Goal: Task Accomplishment & Management: Use online tool/utility

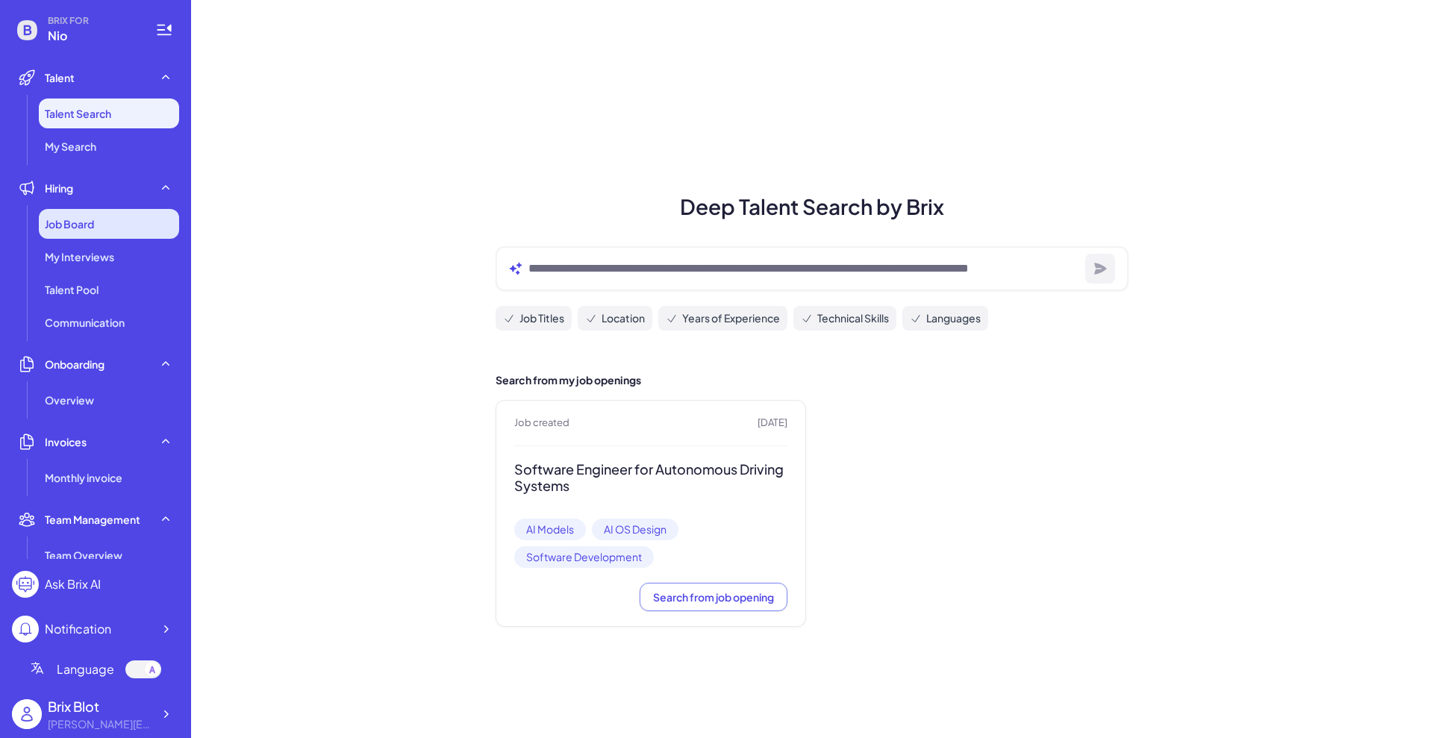
click at [136, 211] on div "Job Board" at bounding box center [109, 224] width 140 height 30
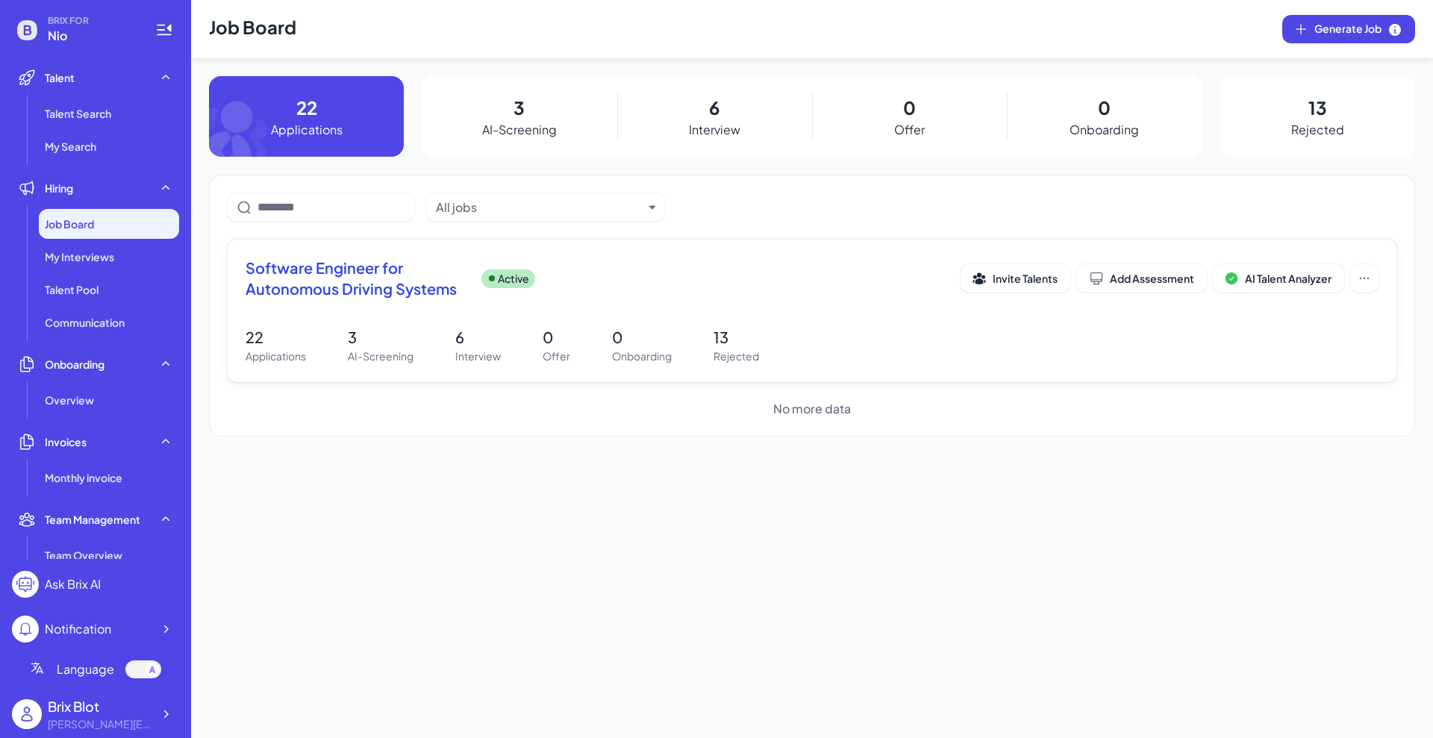
click at [373, 282] on span "Software Engineer for Autonomous Driving Systems" at bounding box center [358, 278] width 224 height 42
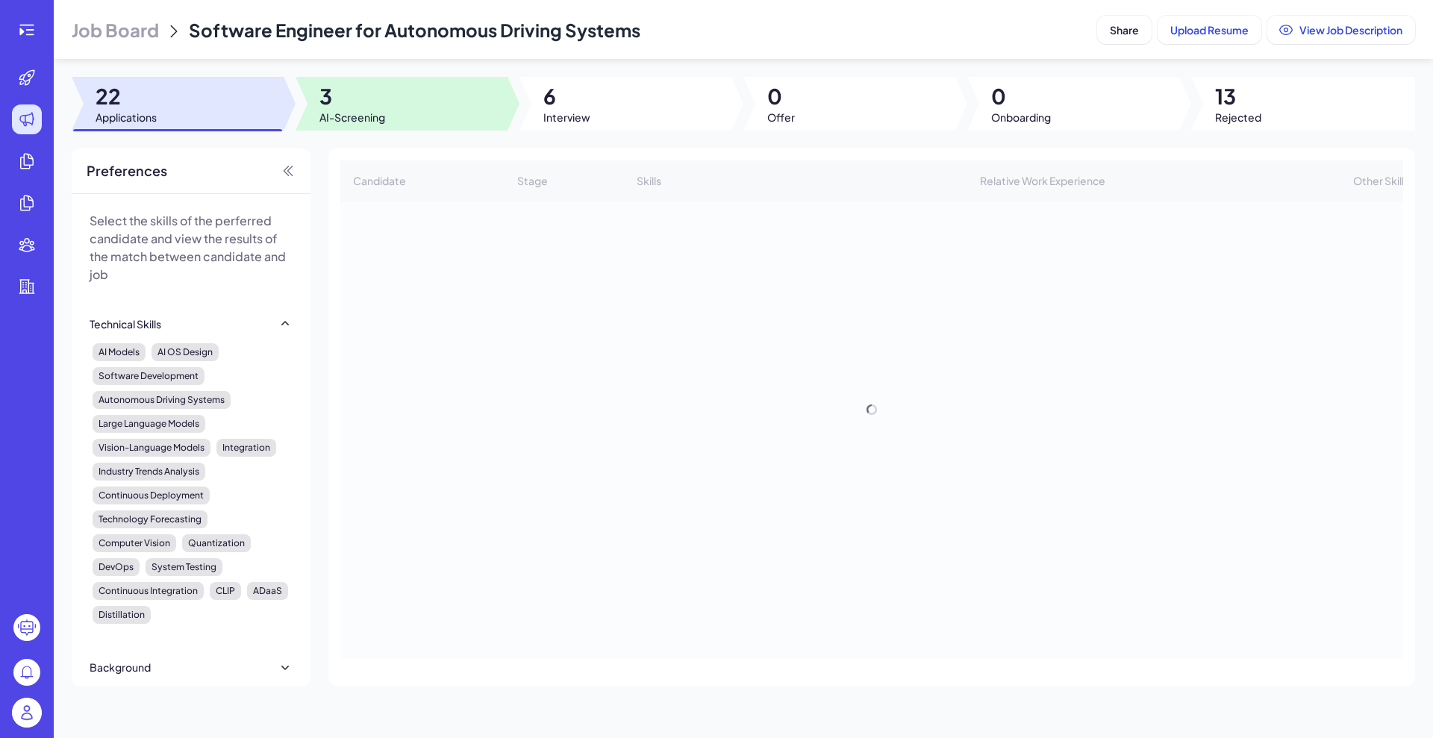
click at [357, 96] on span "3" at bounding box center [352, 96] width 66 height 27
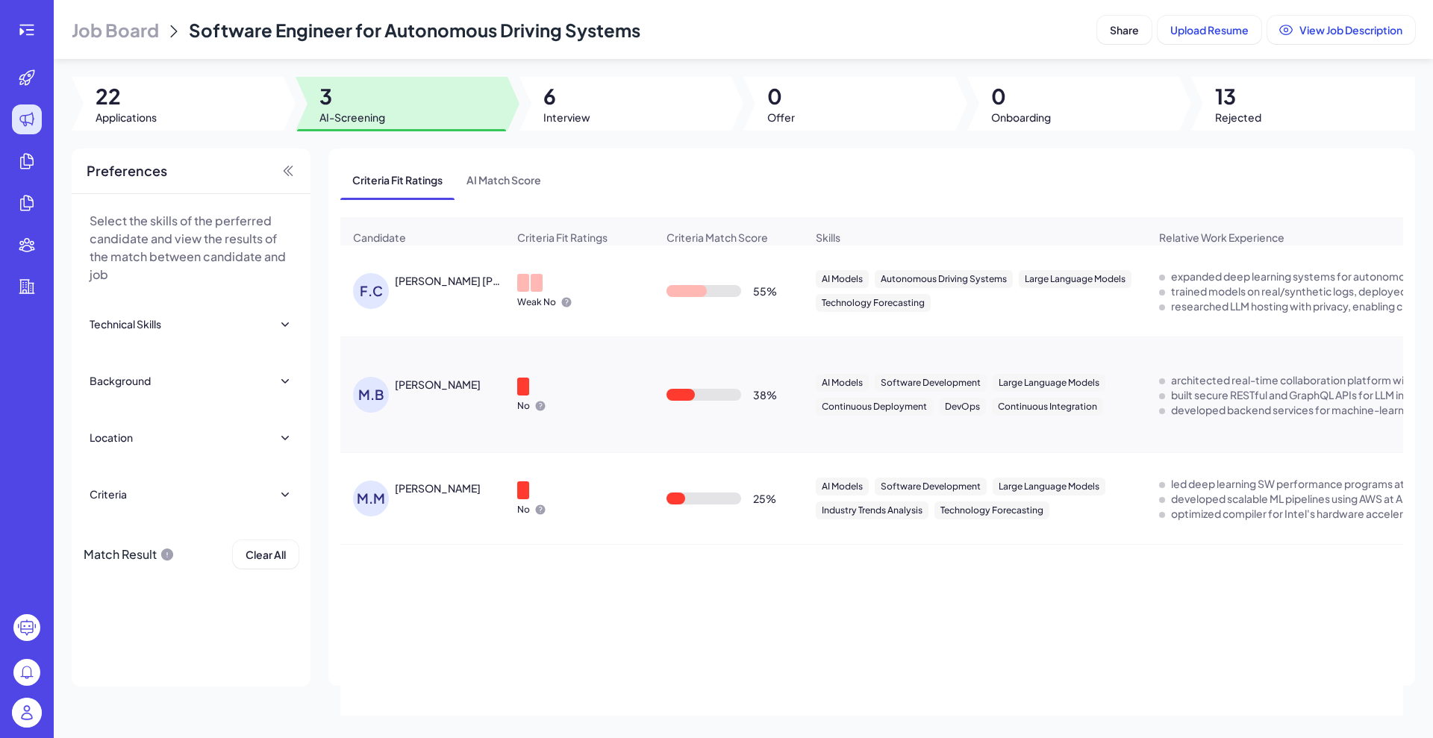
click at [565, 307] on icon at bounding box center [567, 303] width 10 height 10
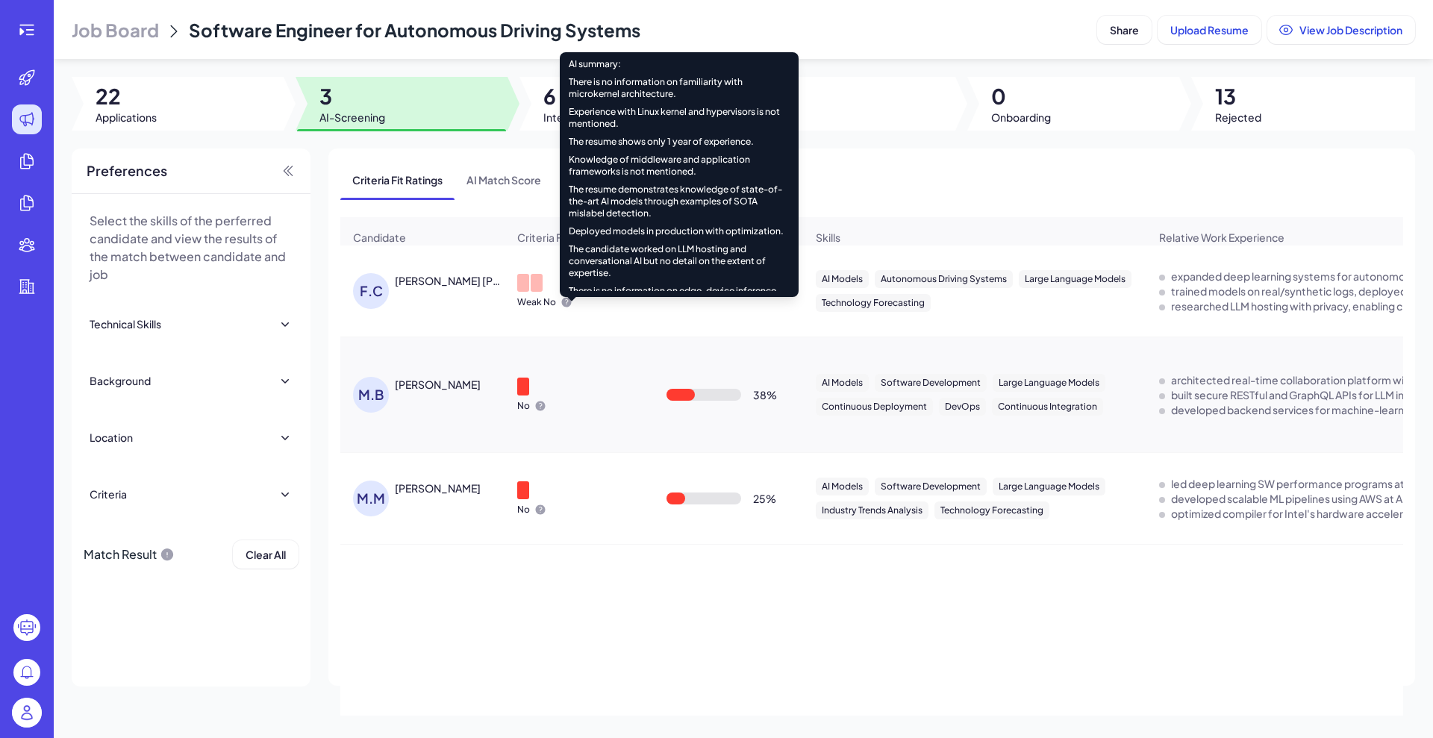
click at [561, 308] on icon at bounding box center [566, 302] width 12 height 12
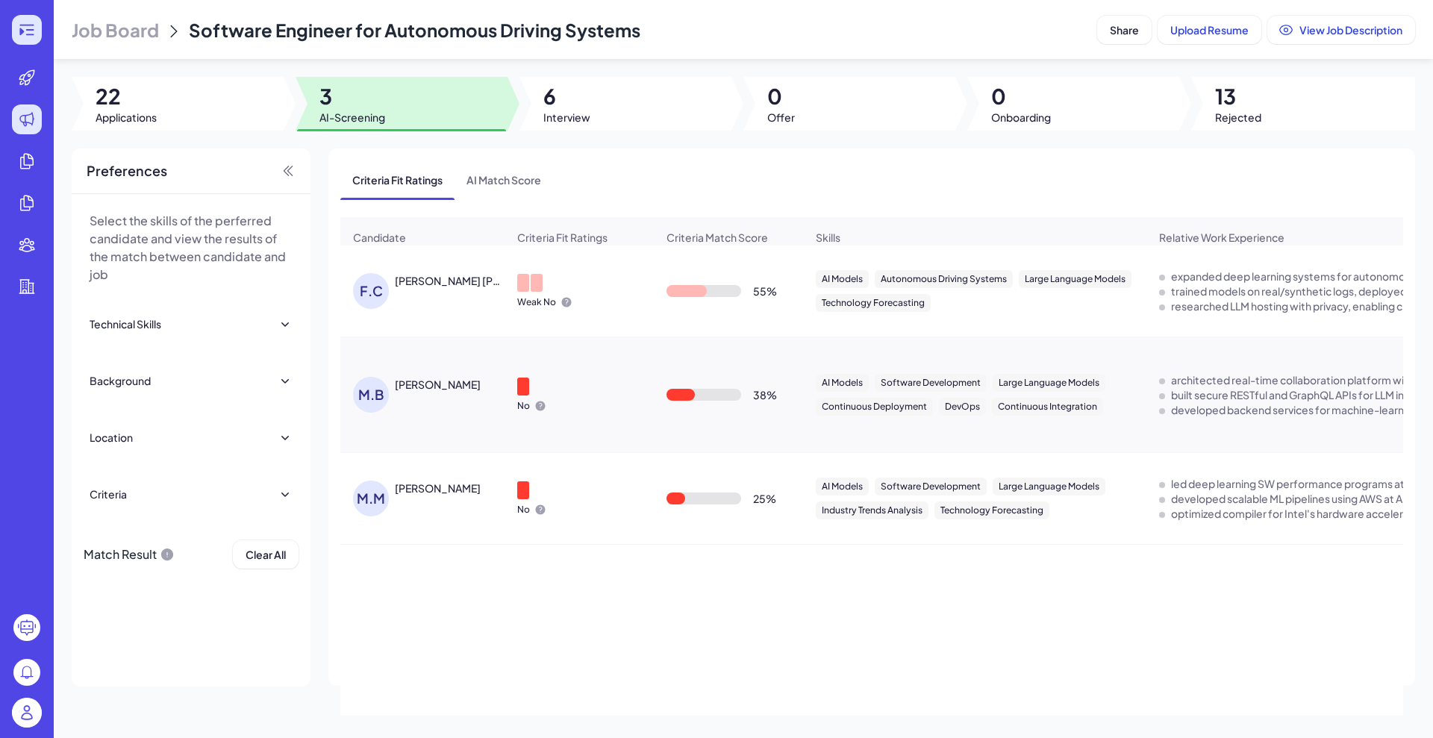
click at [20, 29] on icon at bounding box center [21, 31] width 4 height 7
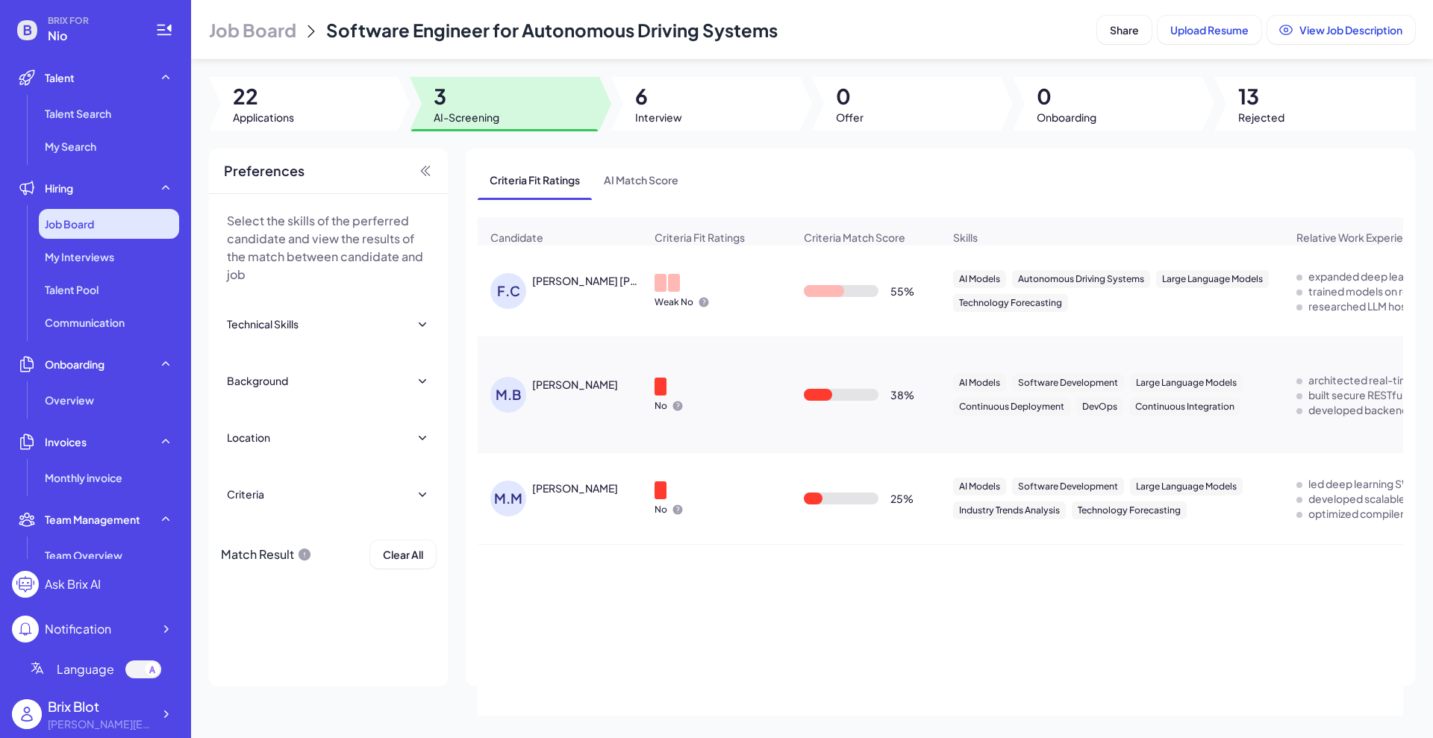
click at [69, 209] on div "Job Board" at bounding box center [109, 224] width 140 height 30
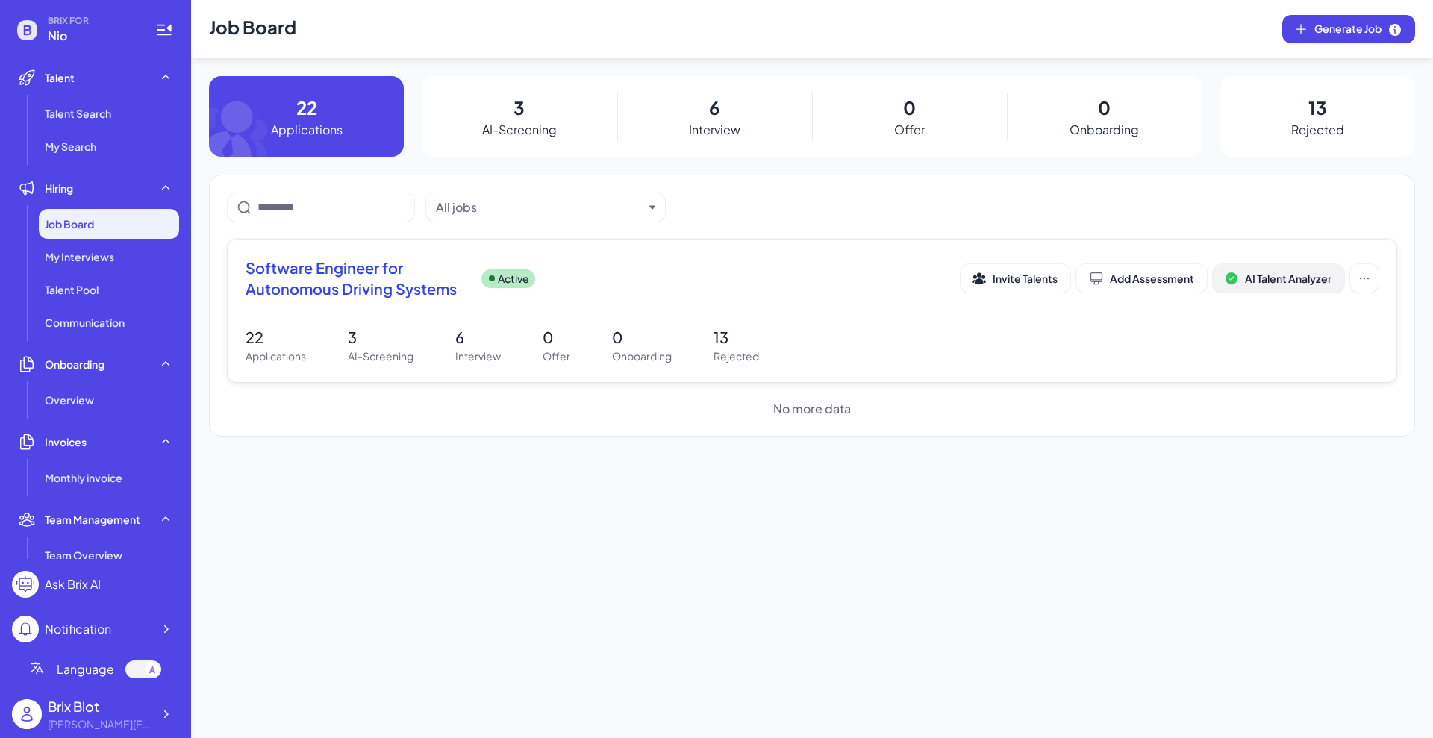
click at [1311, 283] on span "AI Talent Analyzer" at bounding box center [1288, 278] width 87 height 13
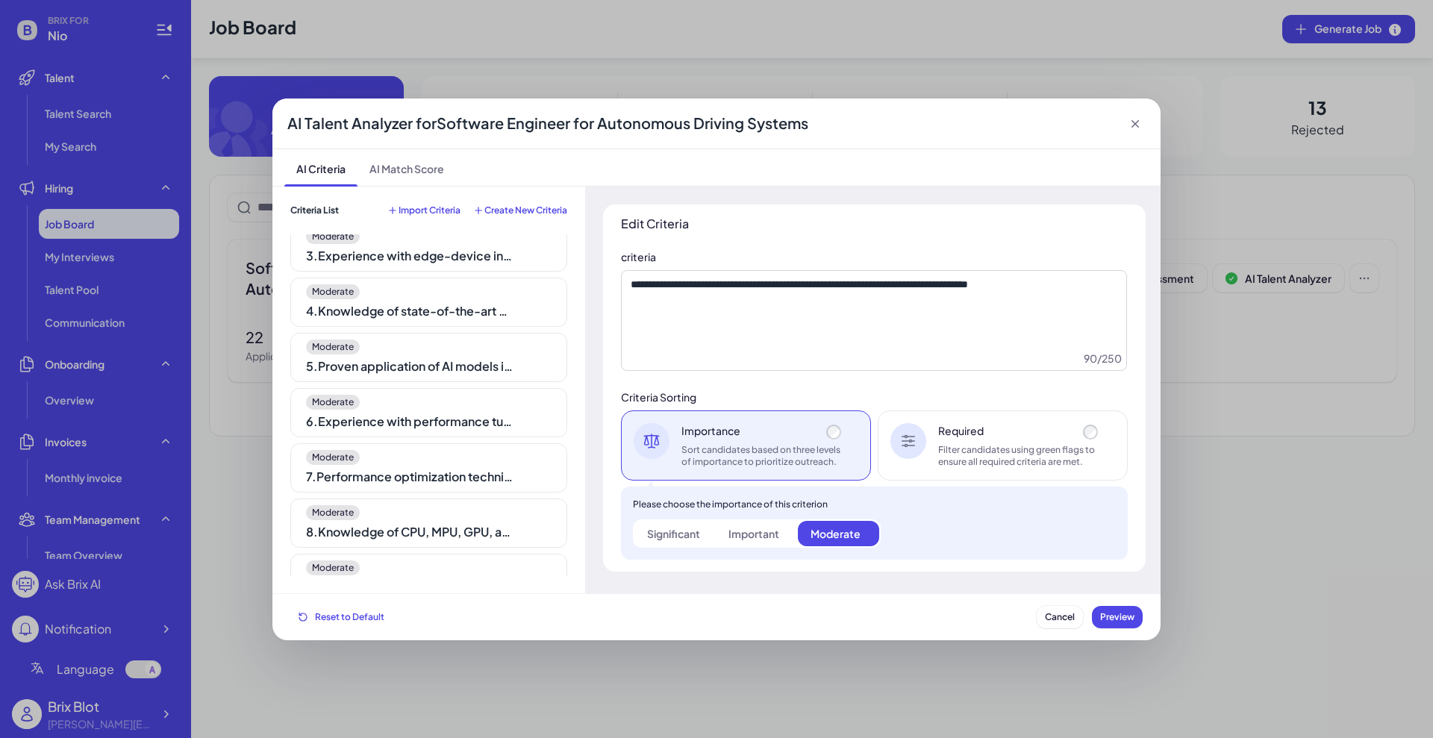
scroll to position [116, 0]
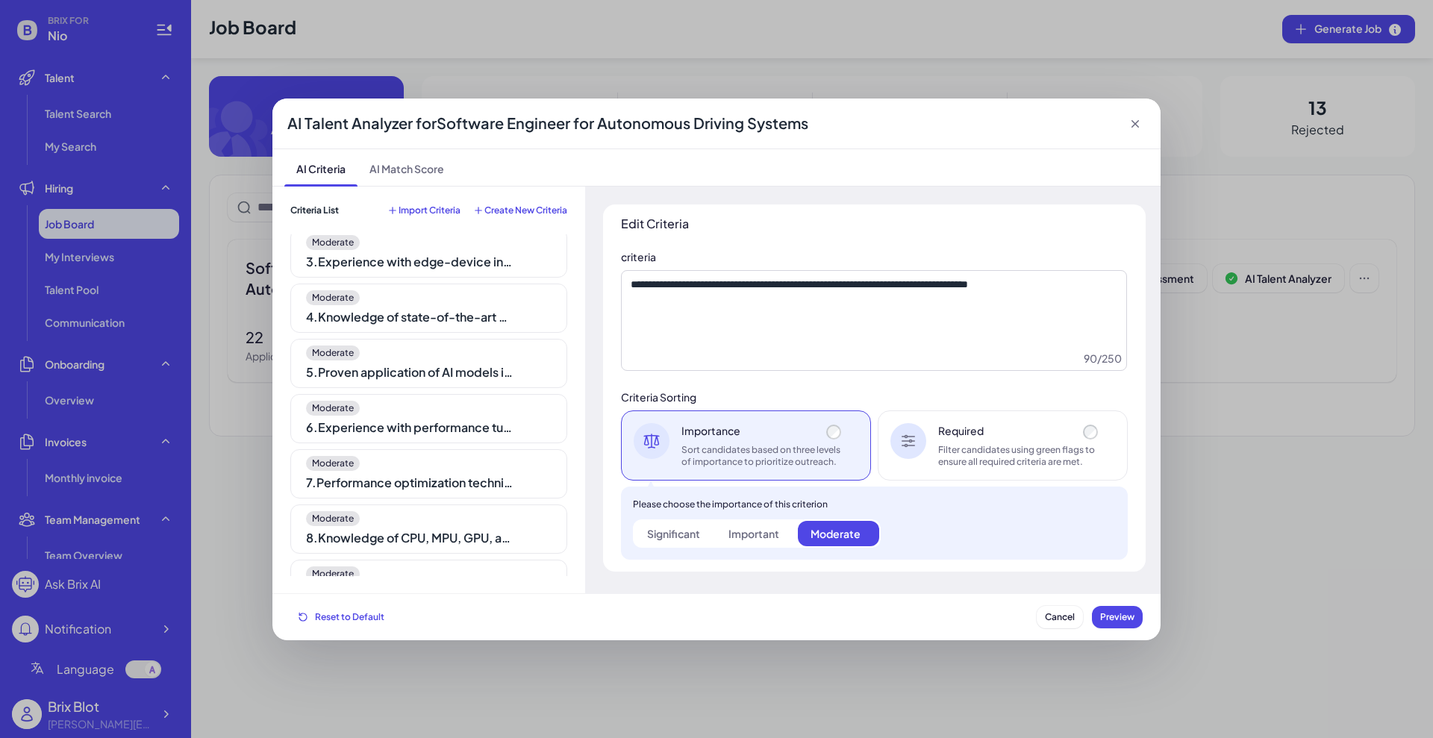
click at [1270, 372] on div "AI Talent Analyzer for Software Engineer for Autonomous Driving Systems AI Crit…" at bounding box center [716, 369] width 1433 height 738
click at [50, 165] on div "AI Talent Analyzer for Software Engineer for Autonomous Driving Systems AI Crit…" at bounding box center [716, 369] width 1433 height 738
click at [91, 107] on div "AI Talent Analyzer for Software Engineer for Autonomous Driving Systems AI Crit…" at bounding box center [716, 369] width 1433 height 738
click at [1058, 621] on span "Cancel" at bounding box center [1060, 616] width 30 height 11
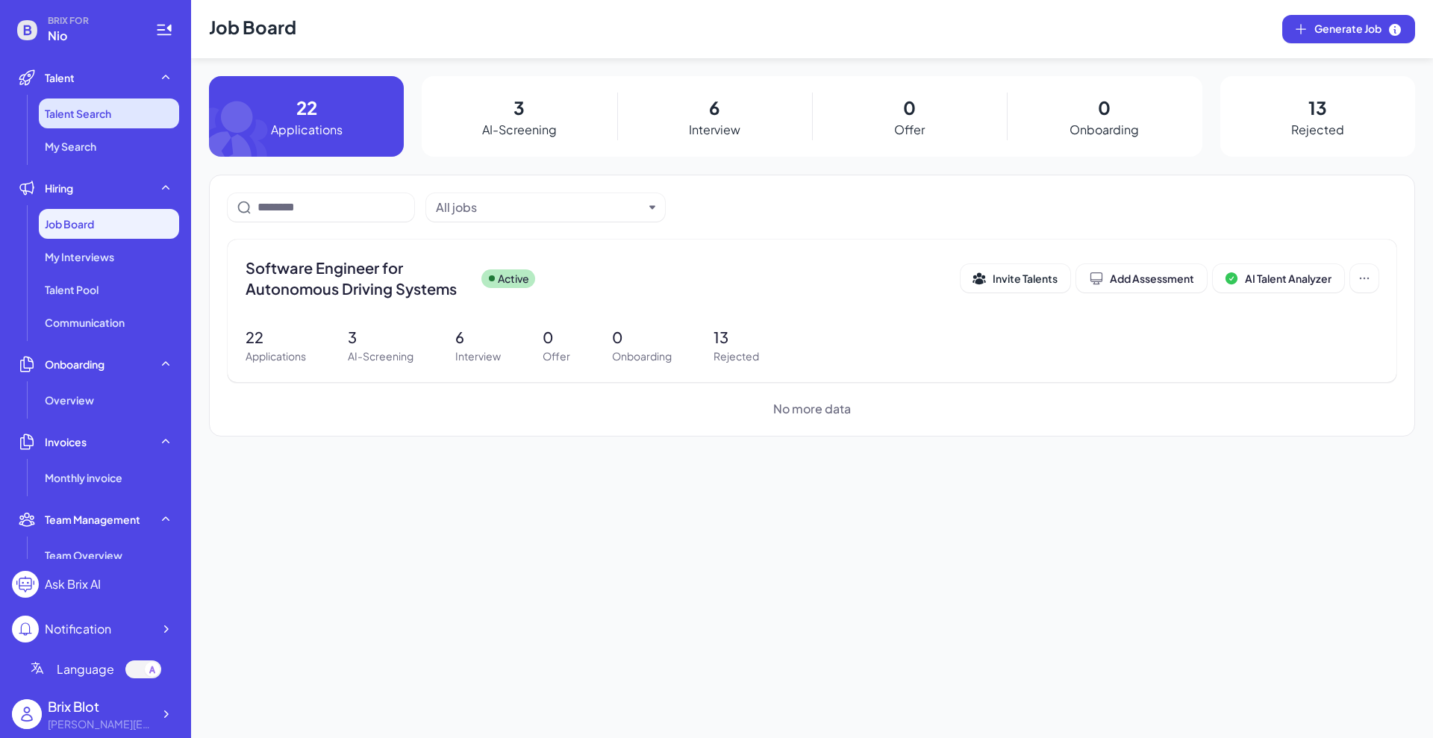
click at [82, 112] on span "Talent Search" at bounding box center [78, 113] width 66 height 15
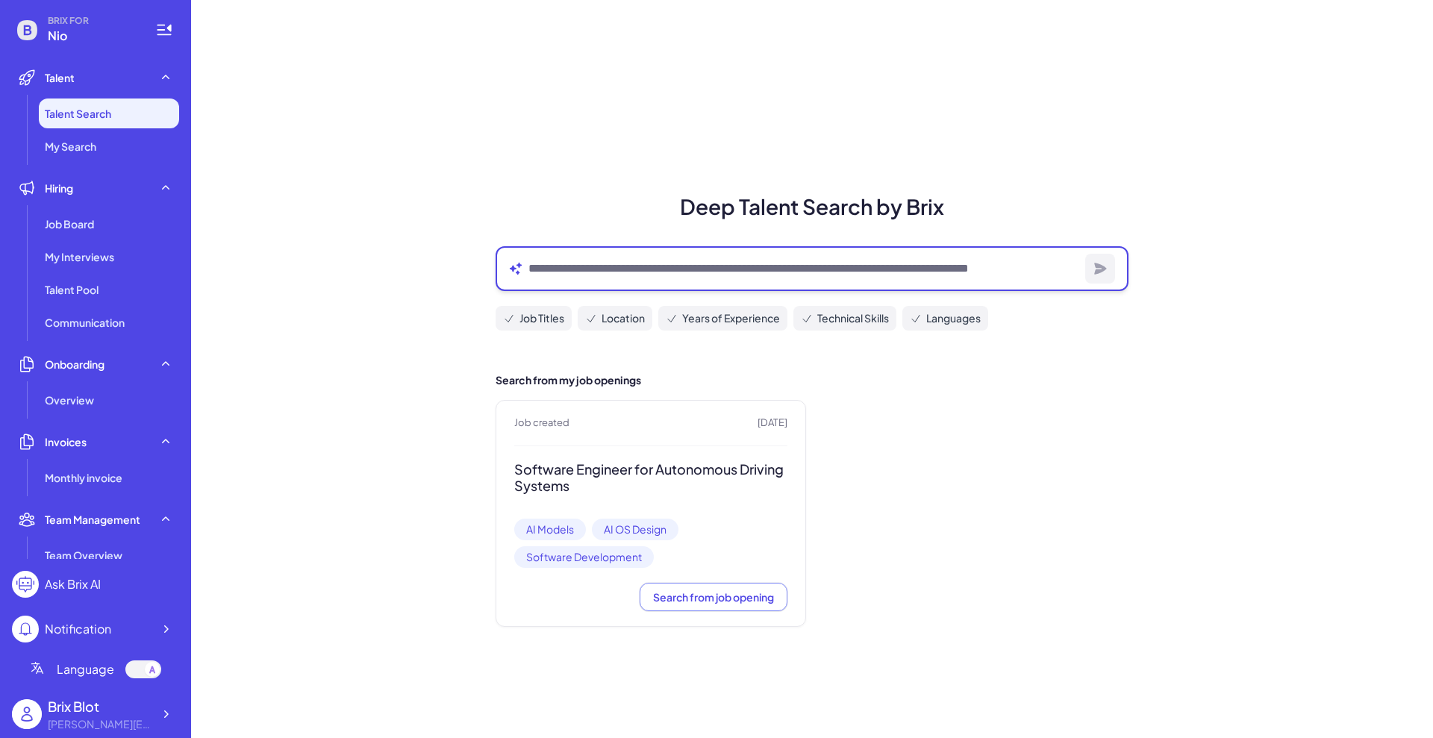
click at [610, 267] on textarea at bounding box center [803, 269] width 551 height 18
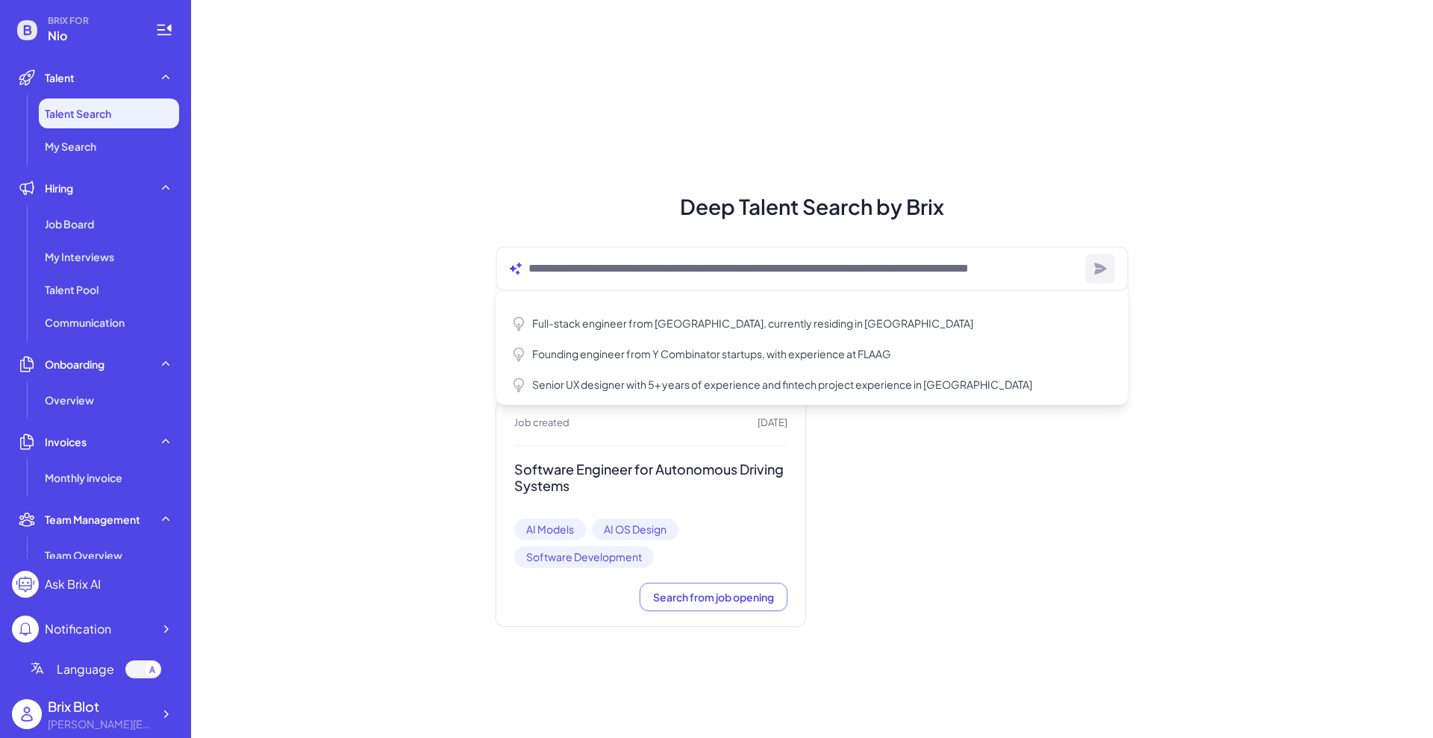
click at [425, 400] on div "Deep Talent Search by Brix Full-stack engineer from [GEOGRAPHIC_DATA], currentl…" at bounding box center [812, 369] width 1242 height 738
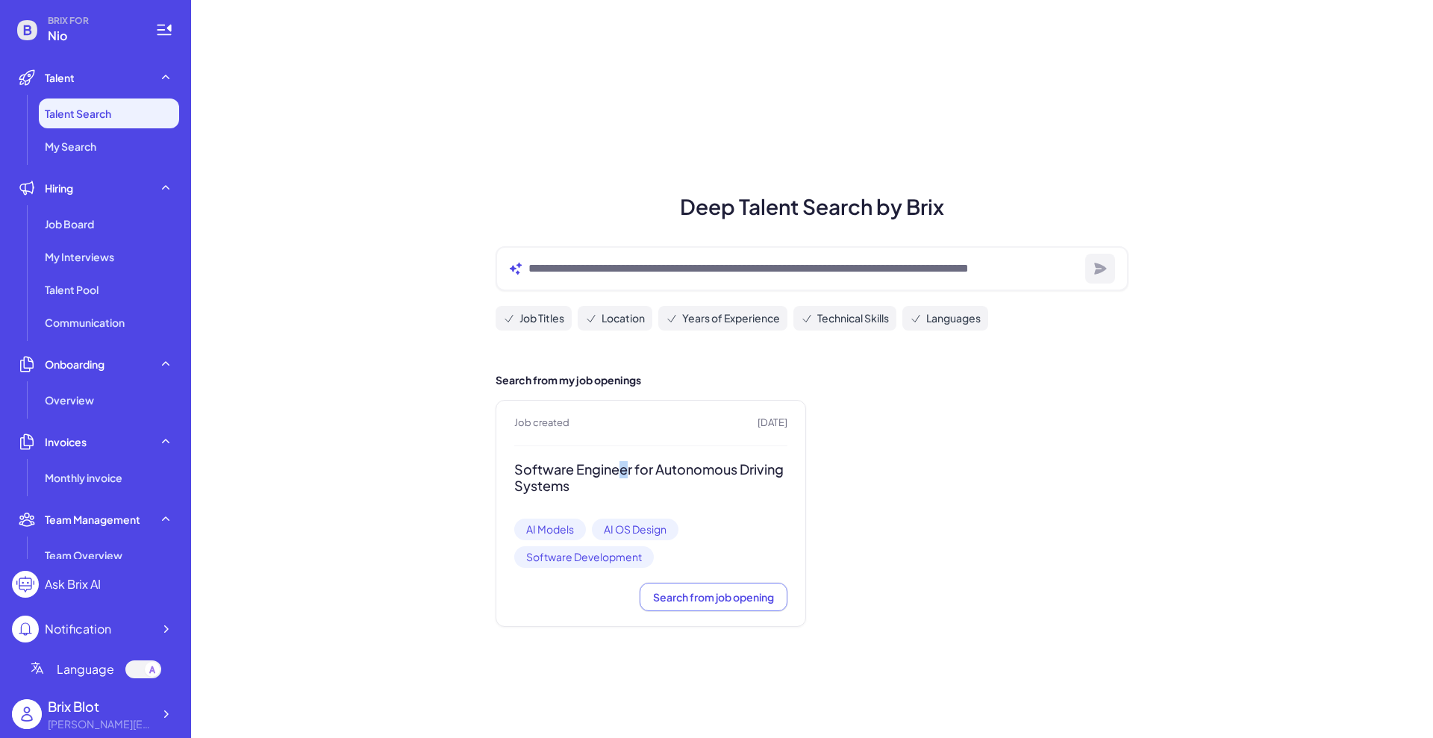
click at [625, 466] on h3 "Software Engineer for Autonomous Driving Systems" at bounding box center [650, 478] width 273 height 34
drag, startPoint x: 716, startPoint y: 602, endPoint x: 676, endPoint y: 619, distance: 43.1
click at [716, 602] on span "Search from job opening" at bounding box center [713, 596] width 121 height 13
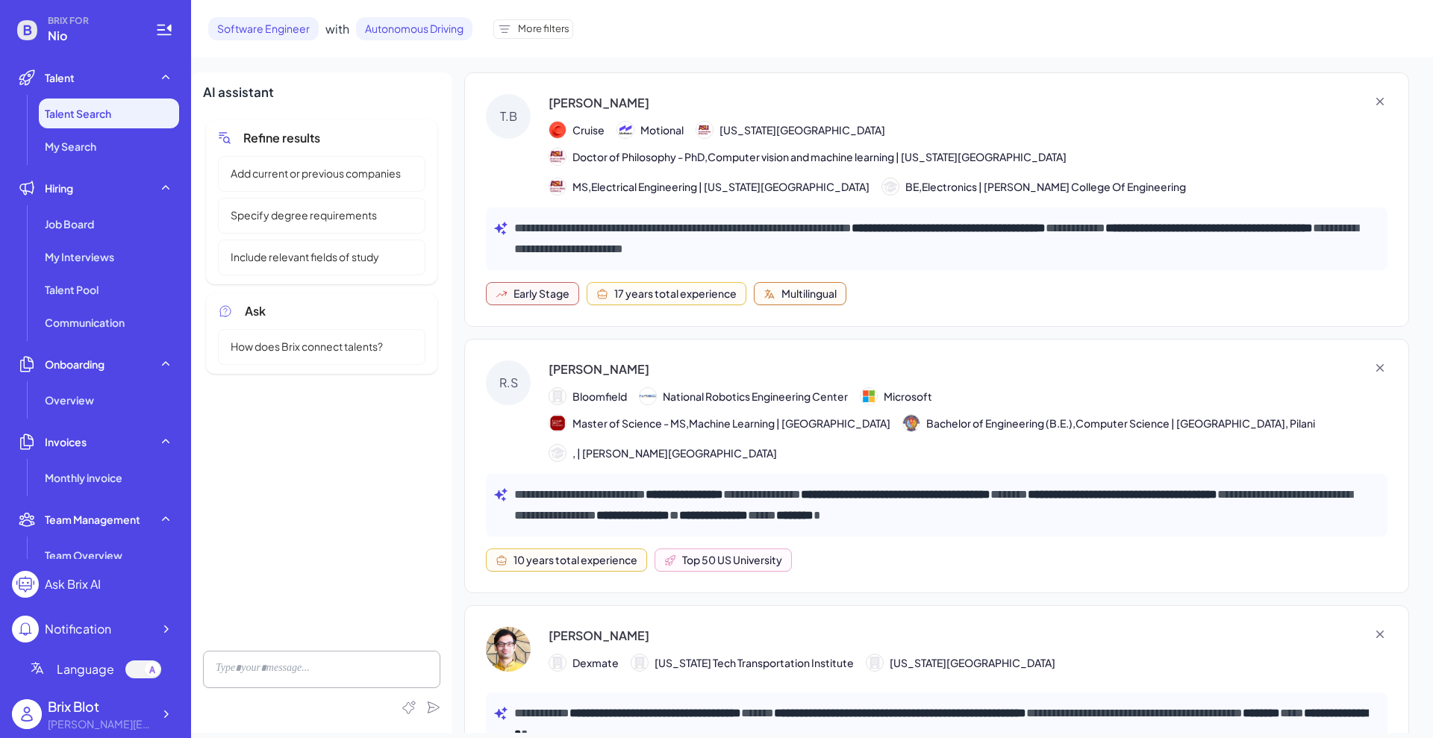
click at [304, 517] on div "Refine results Add current or previous companies Specify degree requirements In…" at bounding box center [321, 378] width 237 height 522
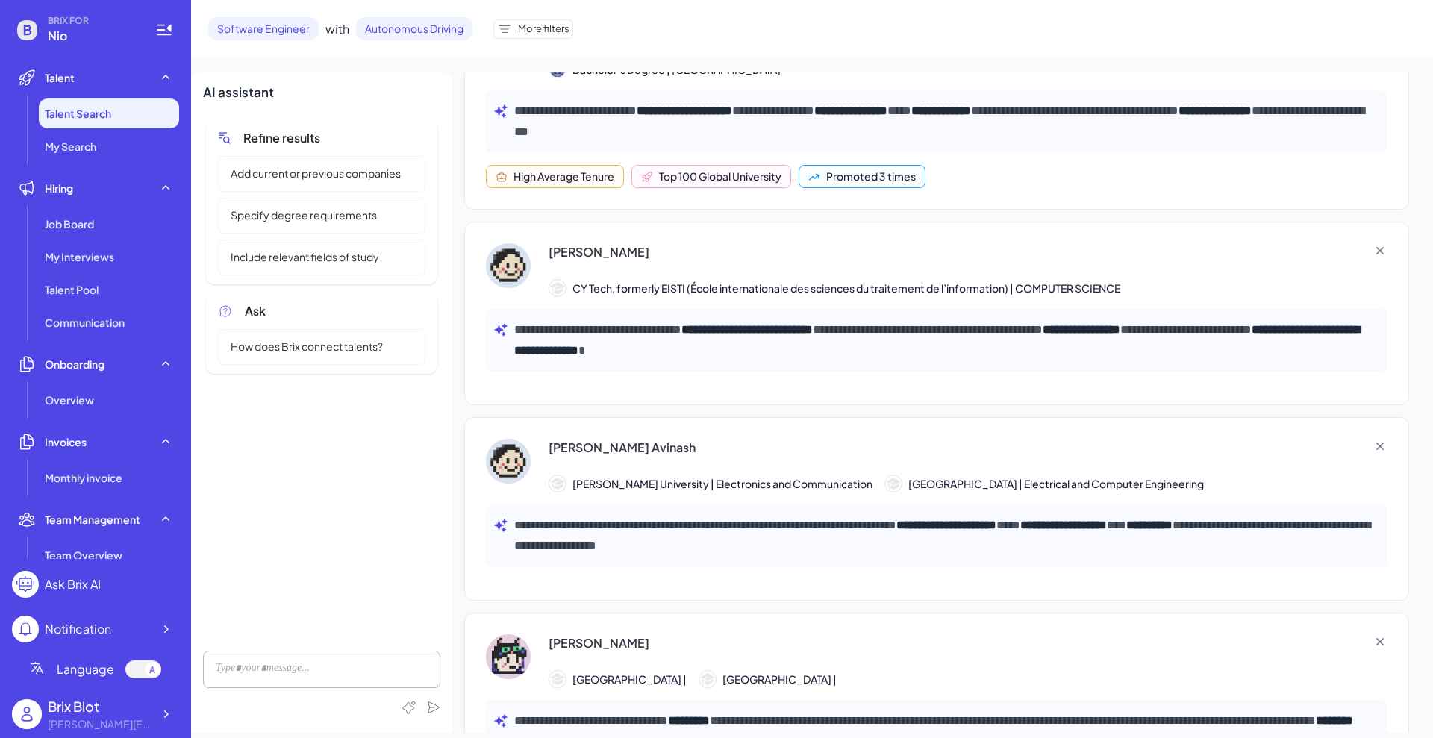
scroll to position [3614, 0]
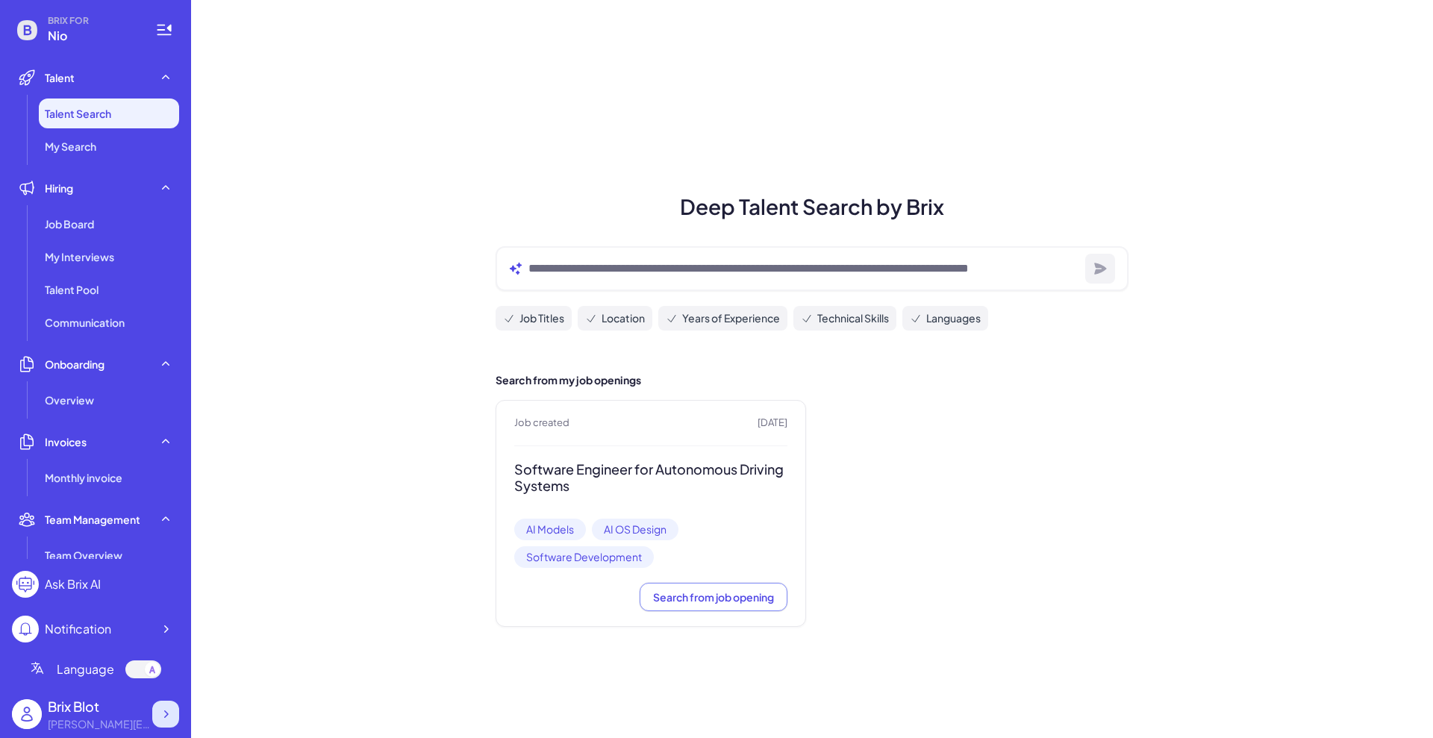
click at [162, 713] on icon at bounding box center [165, 714] width 15 height 15
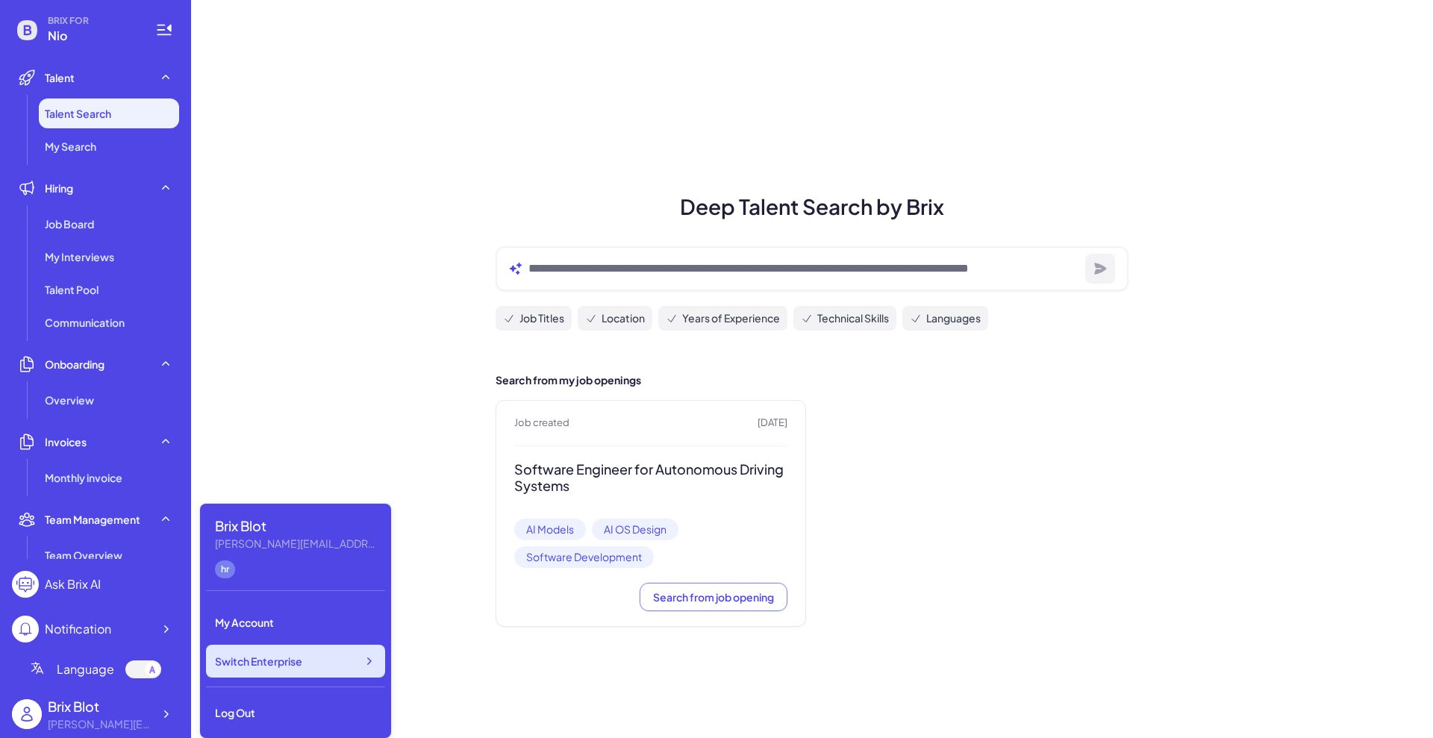
click at [306, 672] on div "Switch Enterprise" at bounding box center [295, 661] width 179 height 33
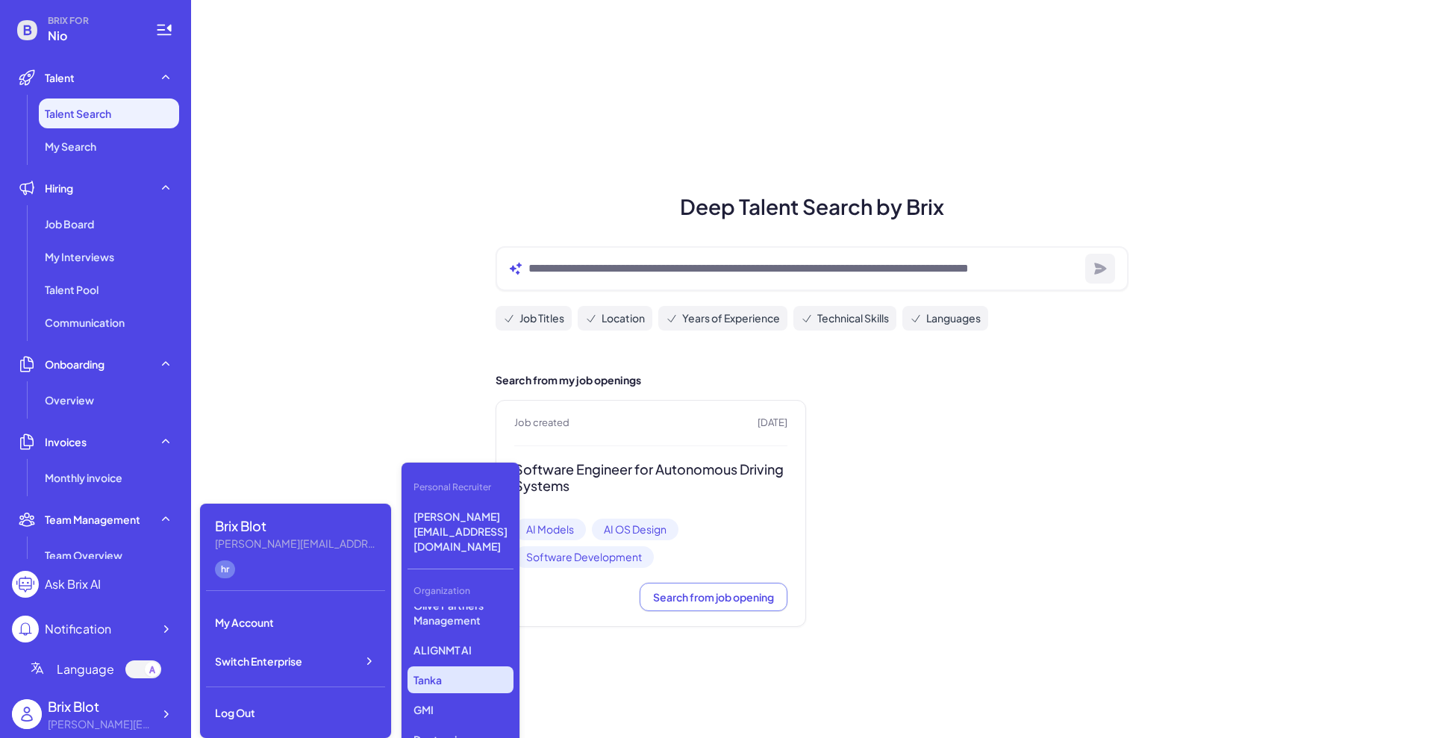
scroll to position [280, 0]
click at [460, 685] on p "Olive Partners Management" at bounding box center [460, 706] width 106 height 42
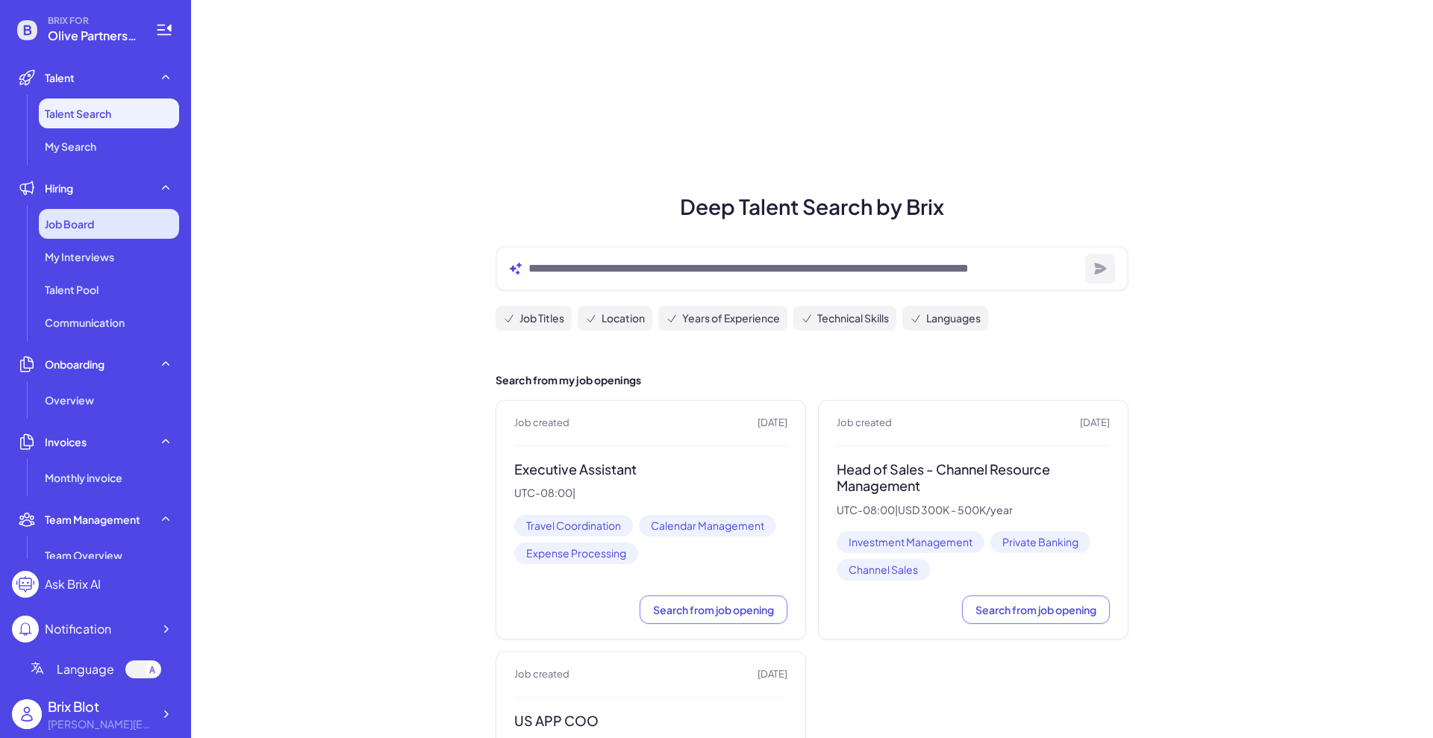
click at [69, 218] on span "Job Board" at bounding box center [69, 223] width 49 height 15
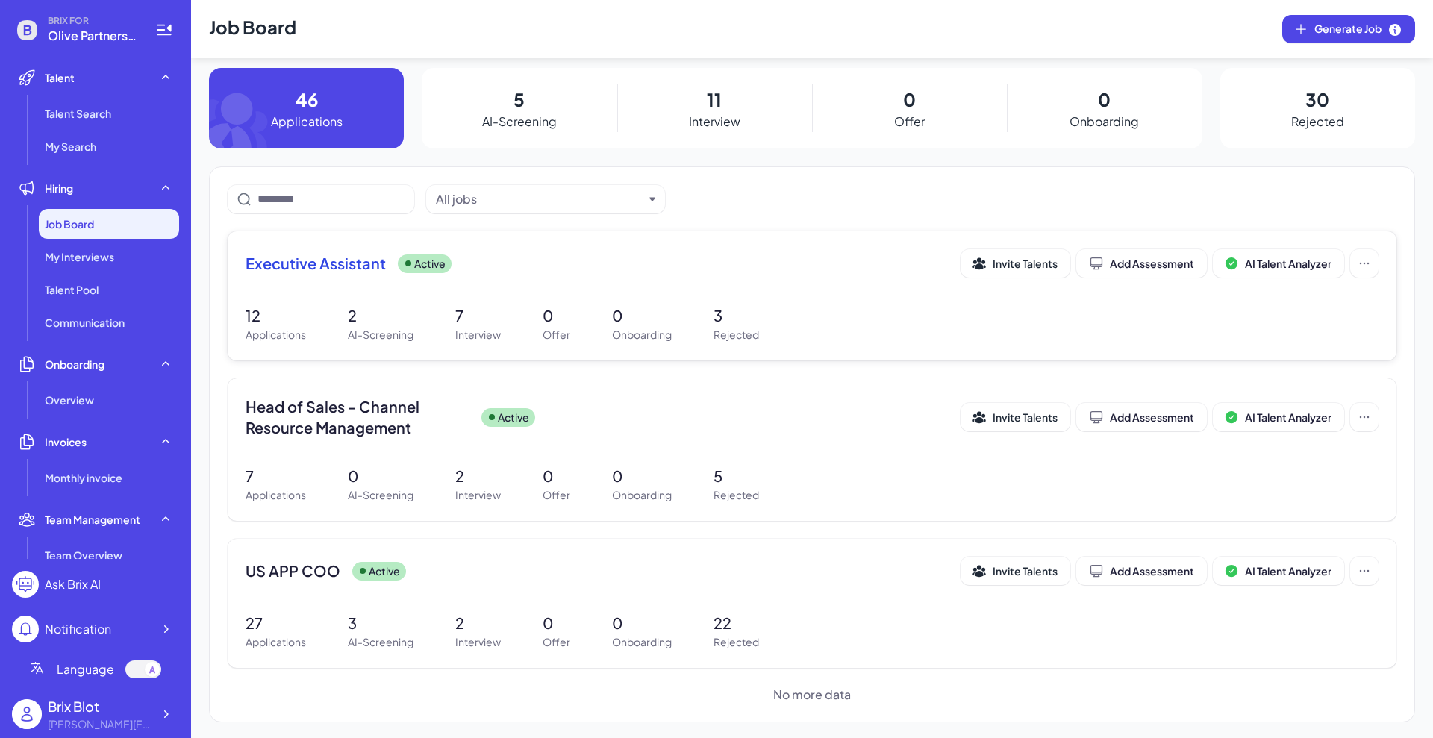
scroll to position [10, 0]
